Goal: Task Accomplishment & Management: Complete application form

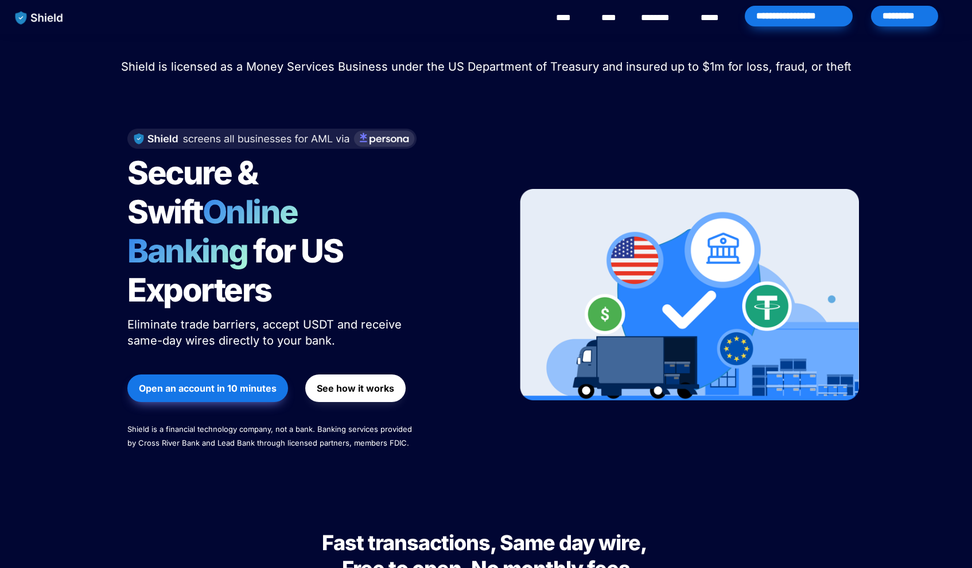
click at [567, 21] on link "****" at bounding box center [569, 18] width 26 height 14
click at [237, 382] on strong "Open an account in 10 minutes" at bounding box center [208, 387] width 138 height 11
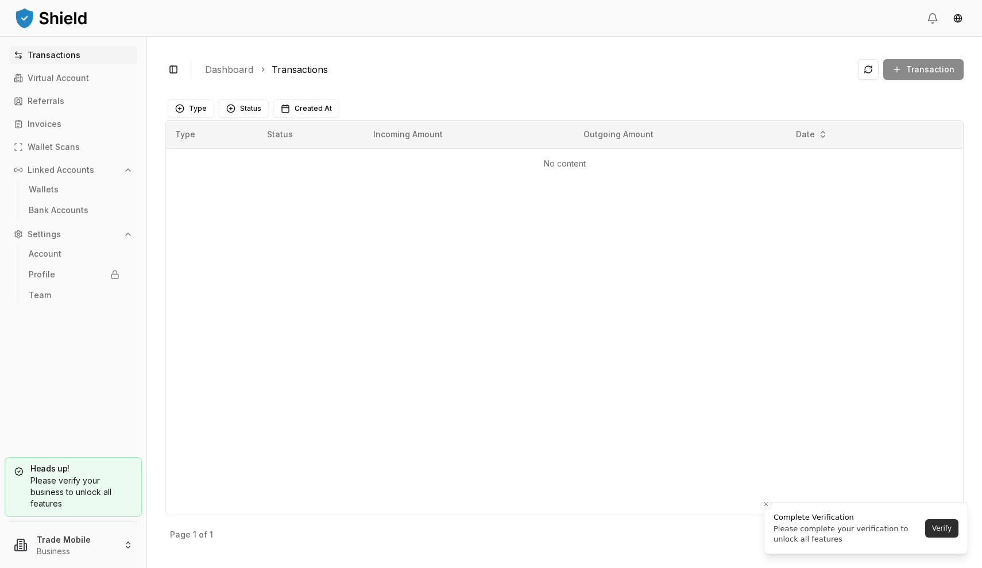
click at [937, 529] on button "Verify" at bounding box center [941, 528] width 33 height 18
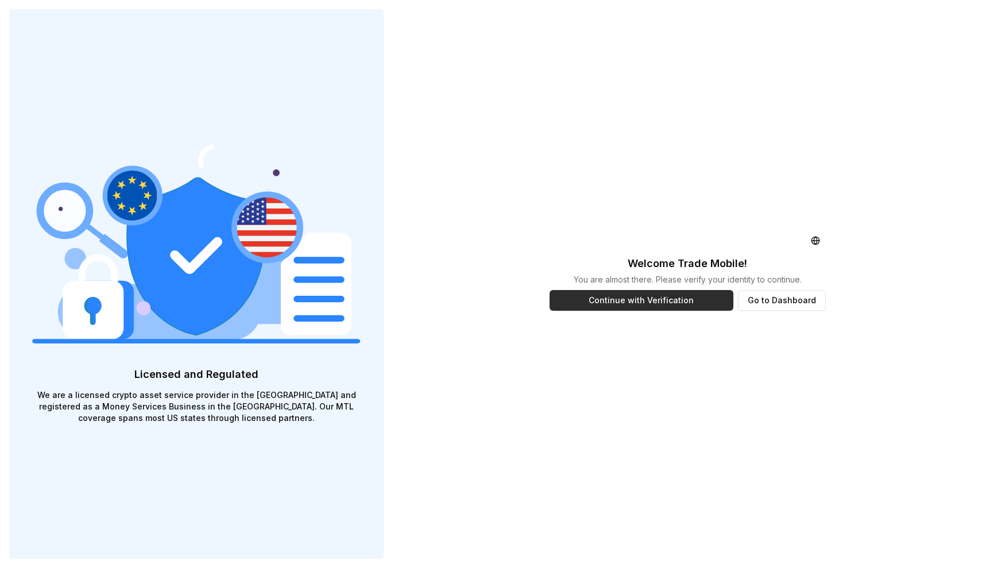
click at [603, 300] on button "Continue with Verification" at bounding box center [641, 300] width 184 height 21
click at [623, 183] on div "Welcome Trade Mobile ! You are almost there. Please verify your identity to con…" at bounding box center [687, 284] width 295 height 568
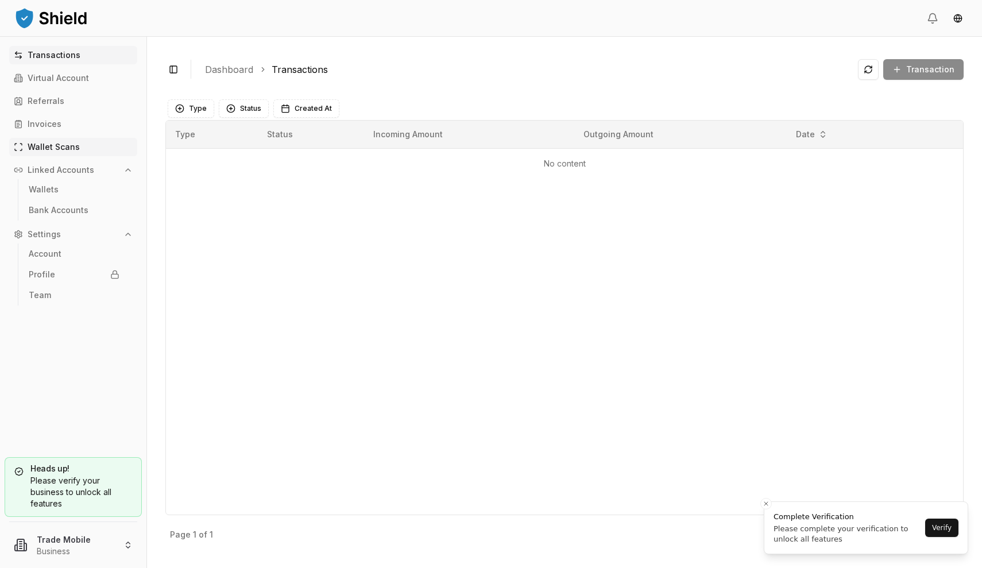
click at [60, 146] on p "Wallet Scans" at bounding box center [54, 147] width 52 height 8
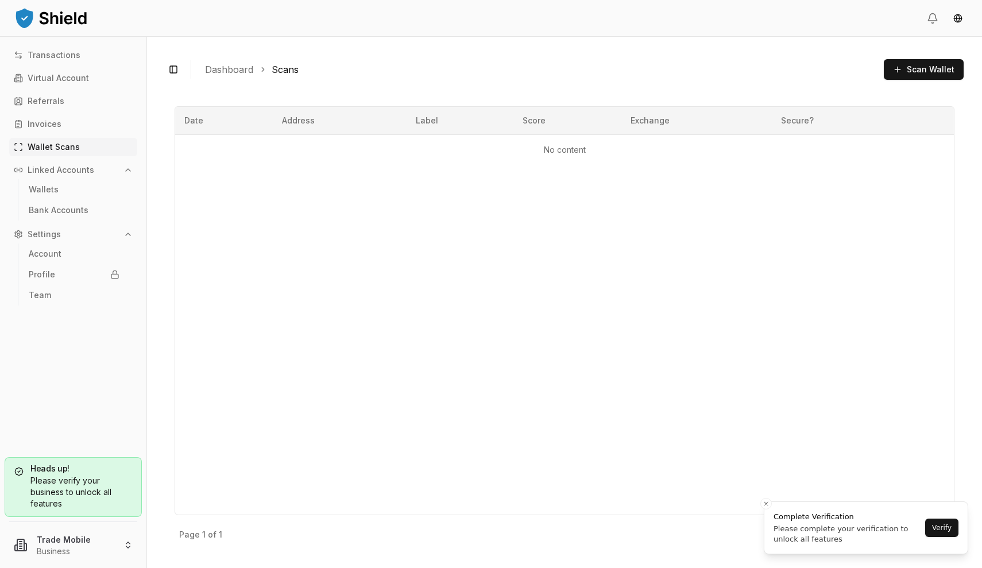
click at [73, 485] on div "Please verify your business to unlock all features" at bounding box center [73, 492] width 118 height 34
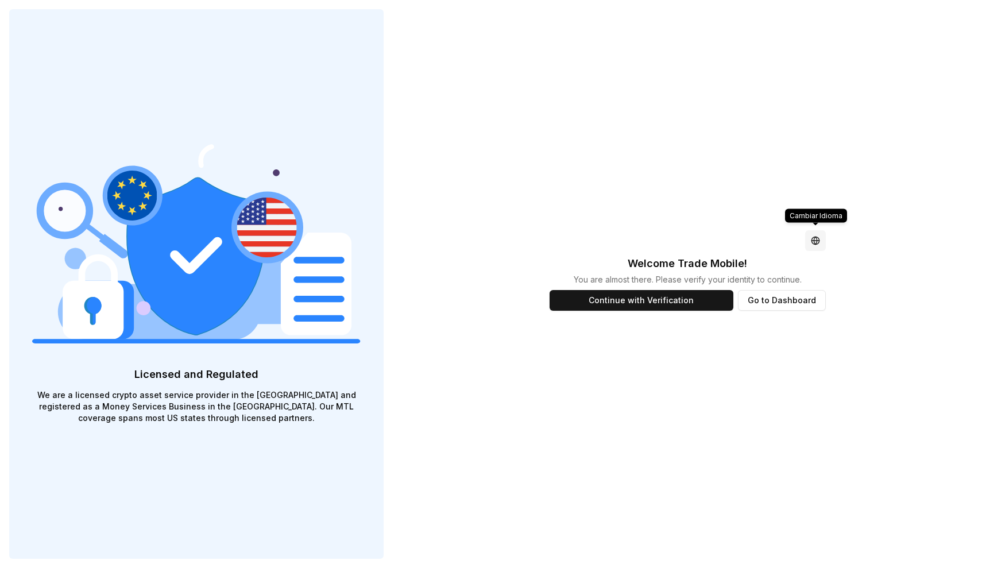
click at [820, 239] on html "Licensed and Regulated We are a licensed crypto asset service provider in the E…" at bounding box center [491, 284] width 982 height 568
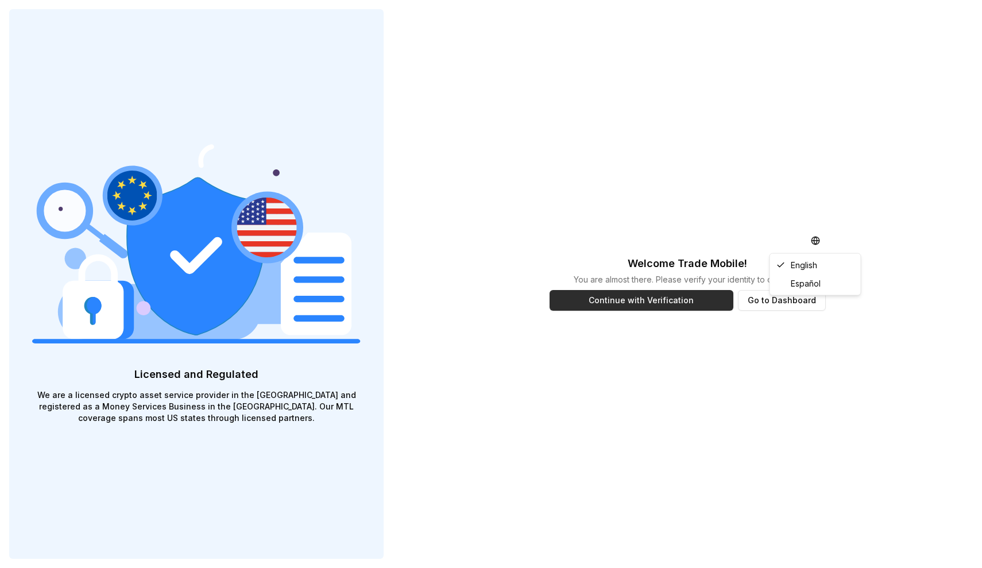
click at [655, 306] on html "Licensed and Regulated We are a licensed crypto asset service provider in the E…" at bounding box center [491, 284] width 982 height 568
click at [574, 187] on div "Welcome Trade Mobile ! You are almost there. Please verify your identity to con…" at bounding box center [687, 284] width 295 height 568
click at [783, 308] on button "Go to Dashboard" at bounding box center [782, 300] width 88 height 21
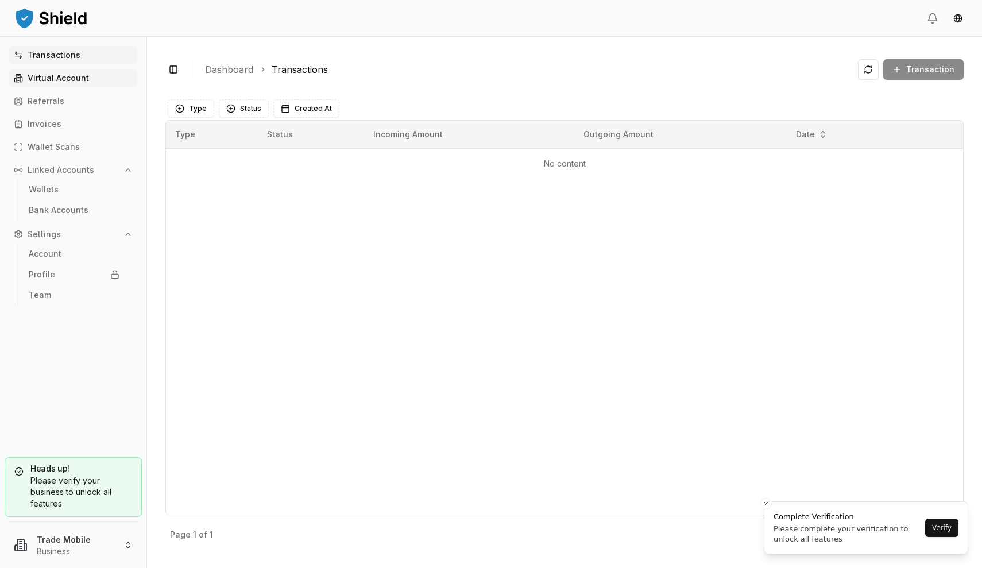
click at [54, 78] on p "Virtual Account" at bounding box center [58, 78] width 61 height 8
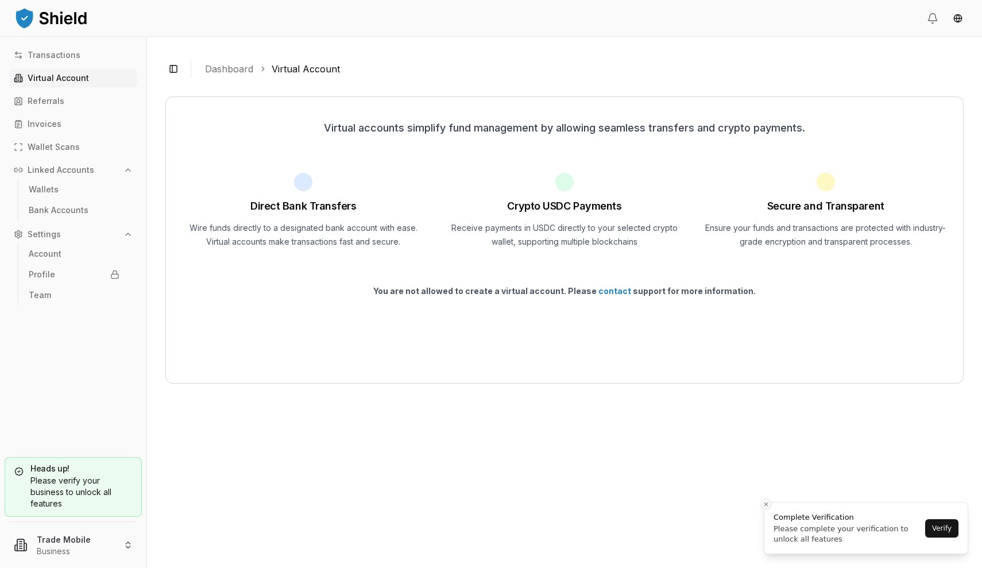
click at [766, 503] on icon "Close toast" at bounding box center [765, 504] width 7 height 7
